Goal: Task Accomplishment & Management: Manage account settings

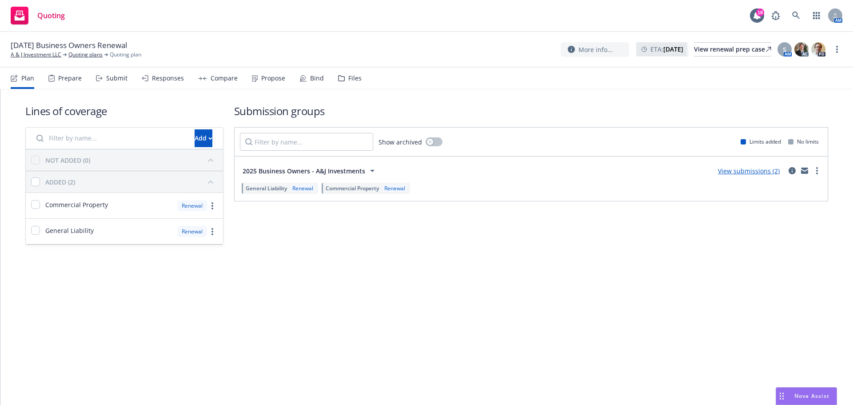
click at [275, 77] on div "Propose" at bounding box center [273, 78] width 24 height 7
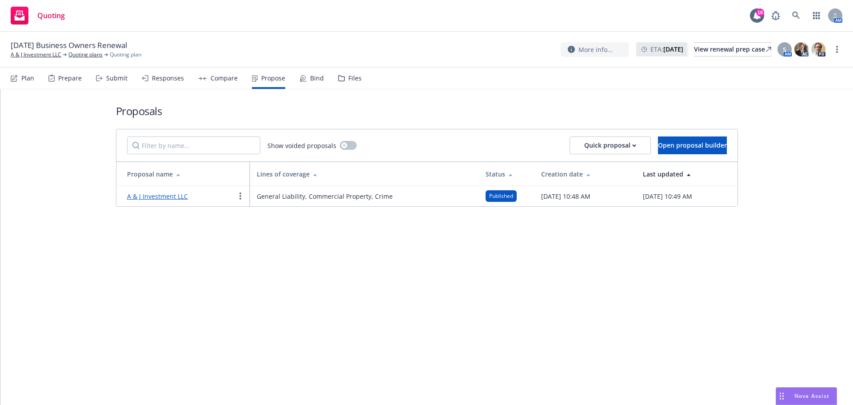
click at [235, 196] on div at bounding box center [240, 196] width 11 height 11
click at [239, 197] on icon "more" at bounding box center [240, 195] width 2 height 7
click at [264, 251] on span "Log client response" at bounding box center [274, 253] width 79 height 8
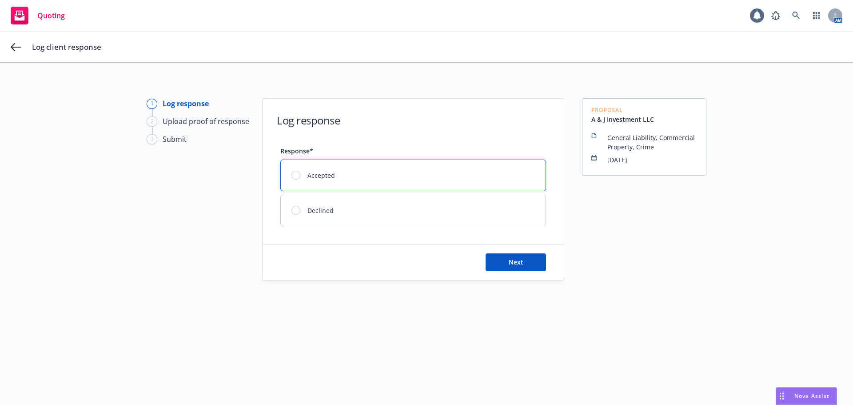
click at [349, 186] on div "Accepted" at bounding box center [413, 175] width 265 height 31
click at [521, 268] on button "Next" at bounding box center [516, 262] width 60 height 18
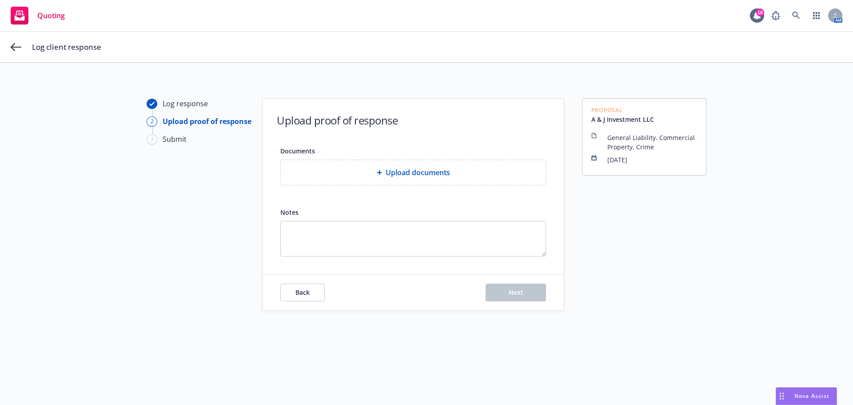
click at [404, 177] on span "Upload documents" at bounding box center [418, 172] width 64 height 11
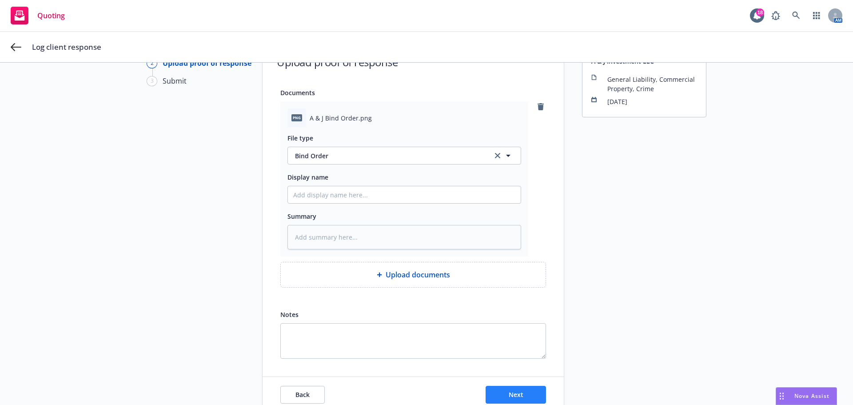
scroll to position [102, 0]
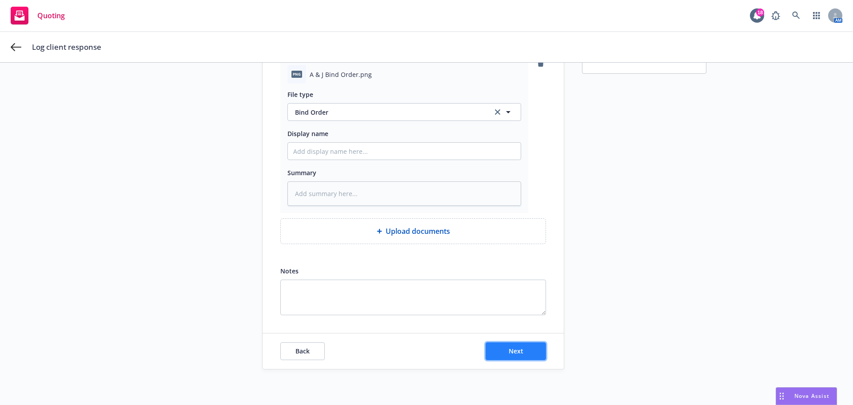
click at [521, 351] on button "Next" at bounding box center [516, 351] width 60 height 18
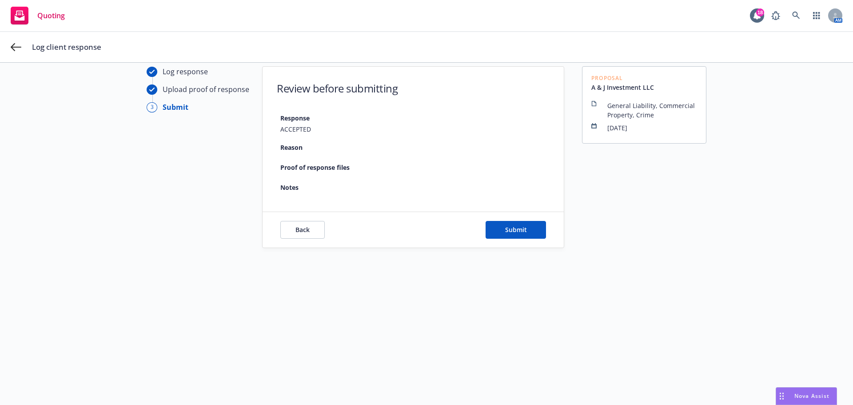
scroll to position [32, 0]
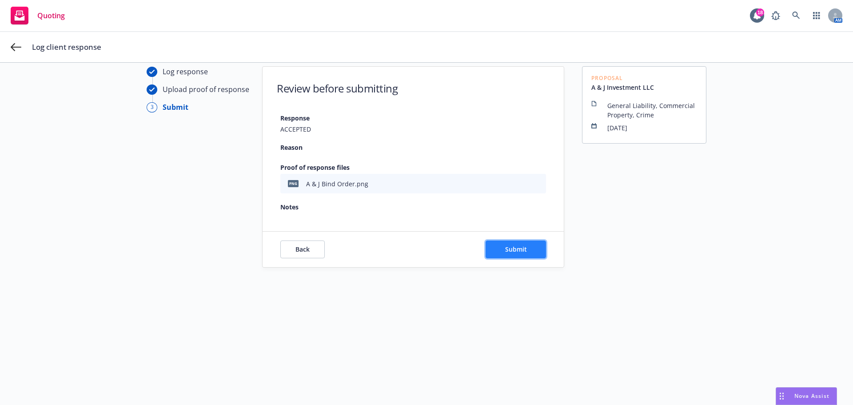
click at [513, 243] on button "Submit" at bounding box center [516, 249] width 60 height 18
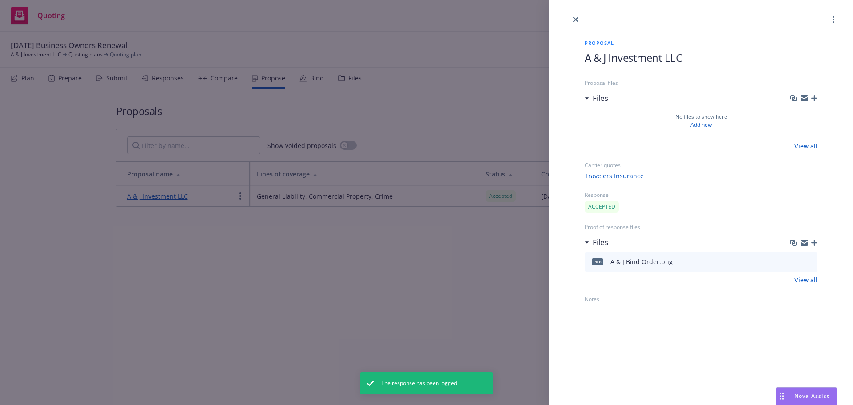
click at [567, 16] on div at bounding box center [701, 12] width 304 height 25
click at [570, 18] on div at bounding box center [701, 12] width 304 height 25
click at [575, 22] on link "close" at bounding box center [575, 19] width 11 height 11
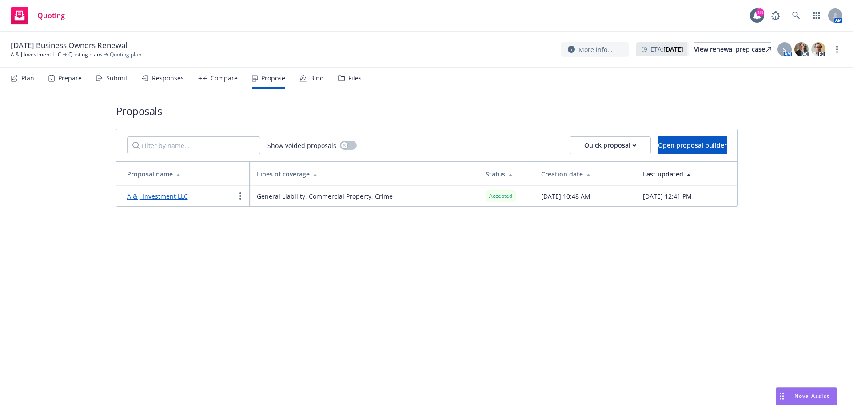
drag, startPoint x: 307, startPoint y: 78, endPoint x: 301, endPoint y: 84, distance: 8.8
click at [310, 78] on div "Bind" at bounding box center [317, 78] width 14 height 7
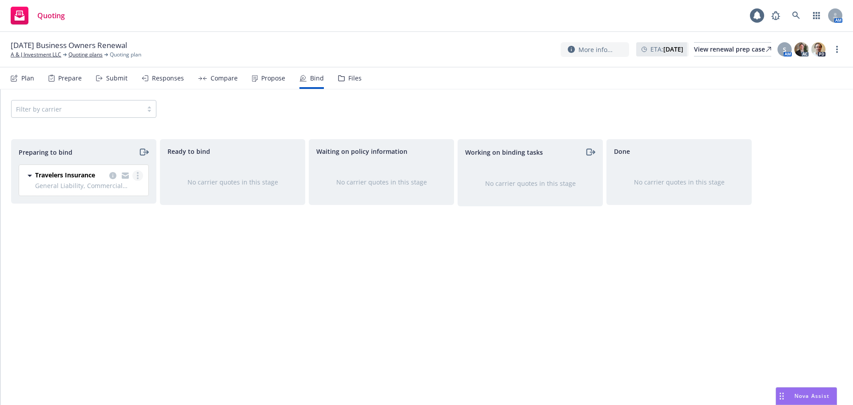
click at [141, 173] on link "more" at bounding box center [137, 175] width 11 height 11
click at [123, 193] on span "Complete preparation" at bounding box center [99, 193] width 87 height 8
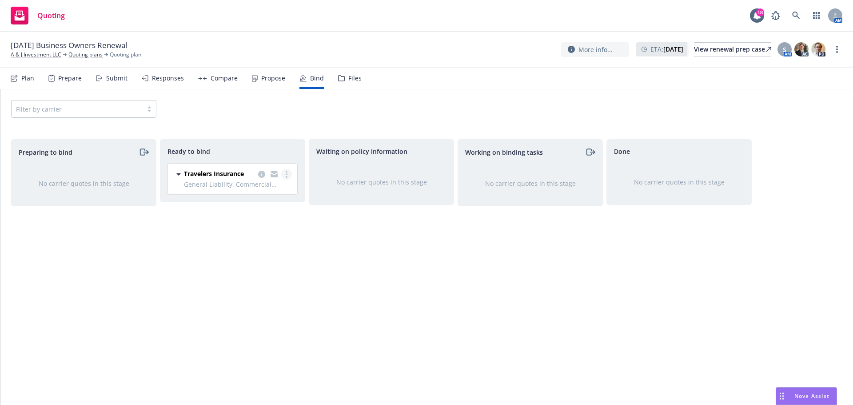
click at [290, 177] on link "more" at bounding box center [286, 174] width 11 height 11
click at [259, 196] on span "Log bind order" at bounding box center [243, 192] width 65 height 8
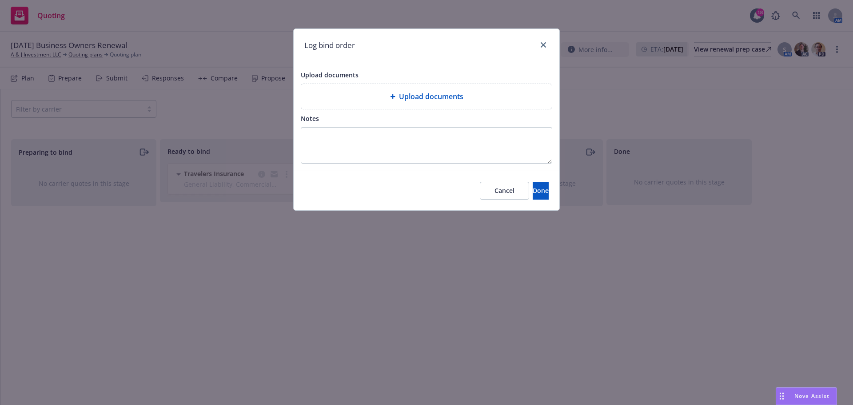
click at [344, 93] on div "Upload documents" at bounding box center [426, 96] width 236 height 11
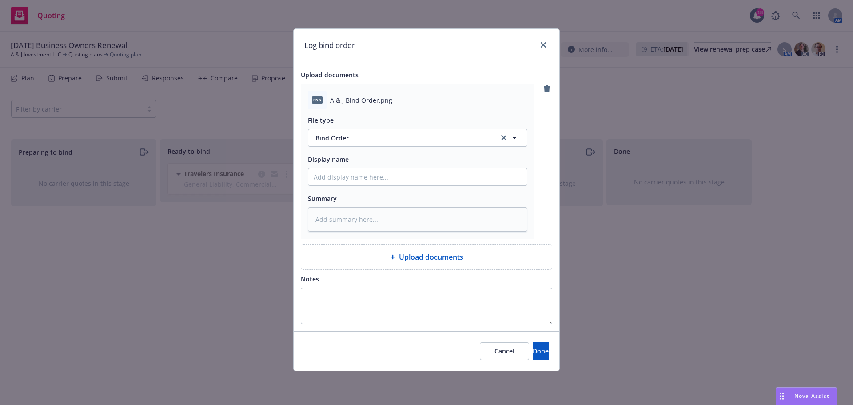
click at [546, 361] on div "Cancel Done" at bounding box center [427, 351] width 266 height 40
click at [544, 358] on button "Done" at bounding box center [541, 351] width 16 height 18
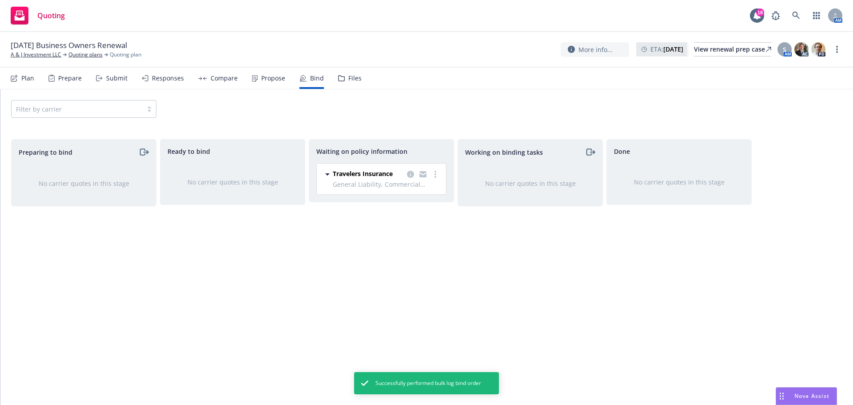
click at [274, 80] on div "Propose" at bounding box center [273, 78] width 24 height 7
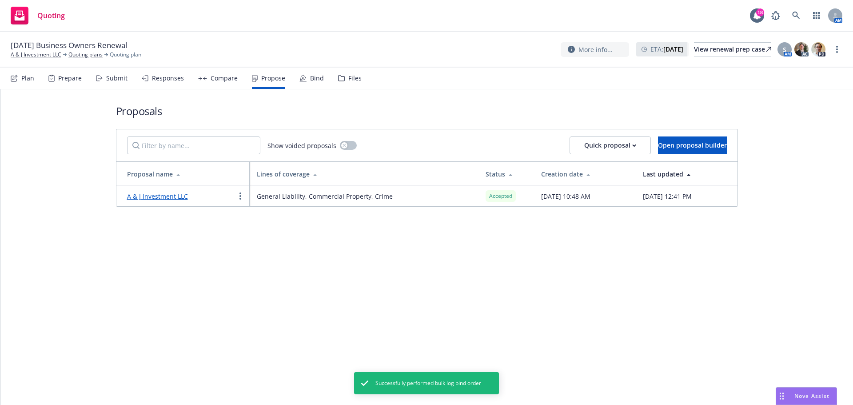
click at [170, 195] on link "A & J Investment LLC" at bounding box center [157, 196] width 61 height 8
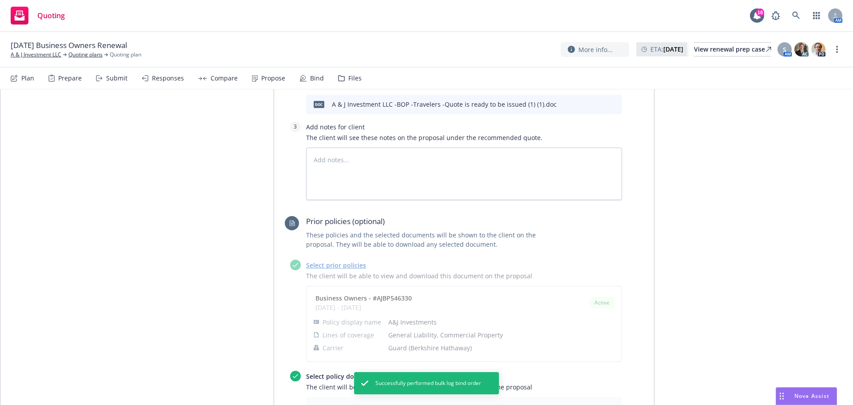
scroll to position [503, 0]
type textarea "x"
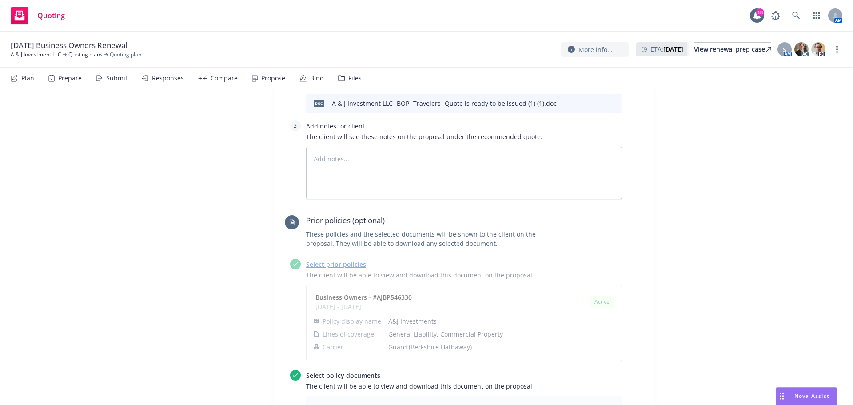
drag, startPoint x: 32, startPoint y: 229, endPoint x: 41, endPoint y: 212, distance: 18.7
click at [33, 229] on div "All proposals Actions Proposal name A & J Investment LLC Status Accepted Creati…" at bounding box center [426, 104] width 852 height 1036
